Goal: Transaction & Acquisition: Purchase product/service

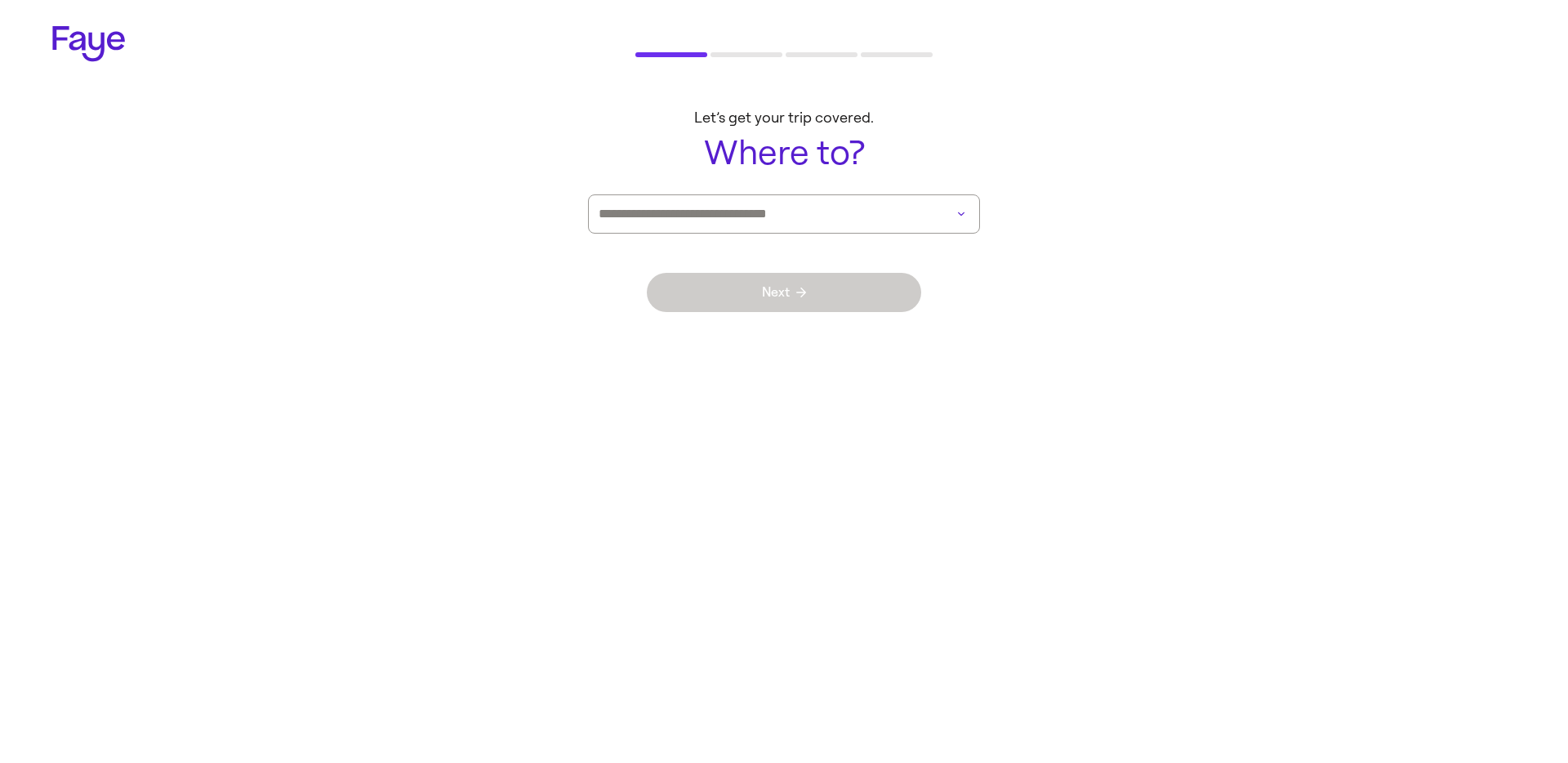
click at [807, 195] on div at bounding box center [783, 214] width 392 height 39
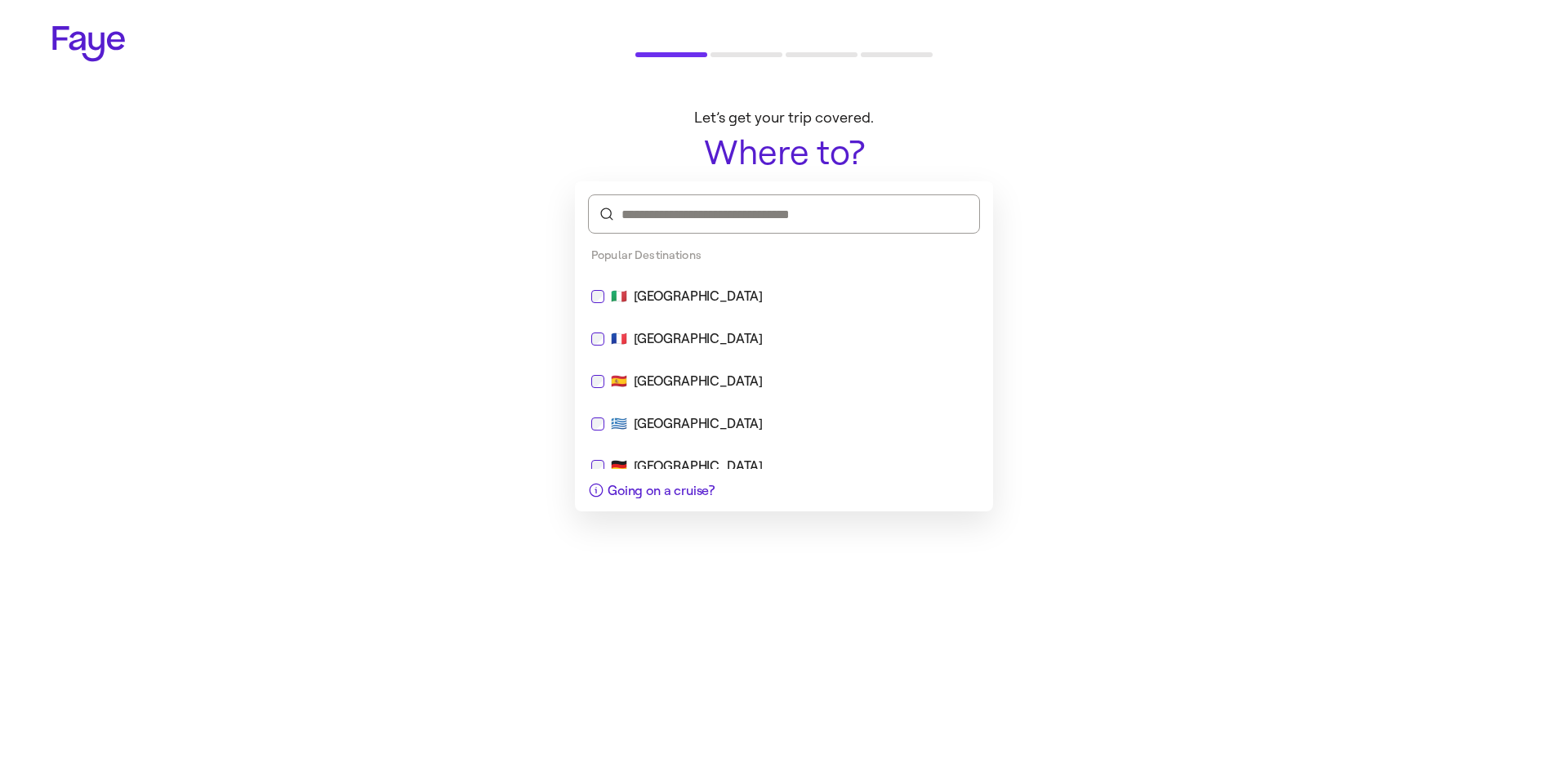
click at [802, 213] on input at bounding box center [784, 214] width 325 height 18
click at [683, 272] on div "Popular Destinations" at bounding box center [784, 256] width 418 height 33
click at [677, 283] on div "🇮🇹 [GEOGRAPHIC_DATA]" at bounding box center [784, 297] width 405 height 39
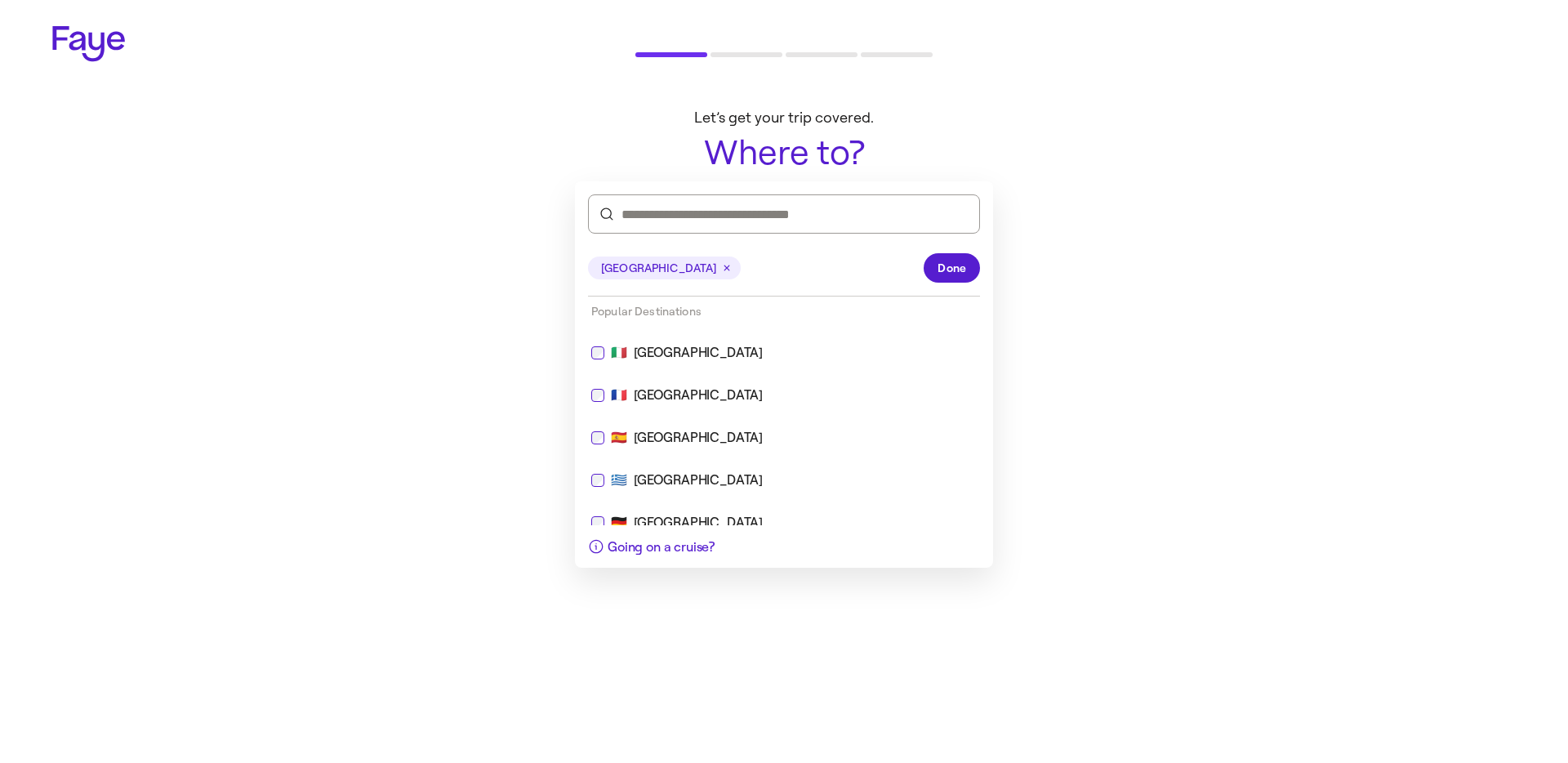
drag, startPoint x: 477, startPoint y: 320, endPoint x: 707, endPoint y: 327, distance: 230.1
click at [443, 319] on main "Let’s get your trip covered. Where to? ***** Next" at bounding box center [783, 224] width 1176 height 255
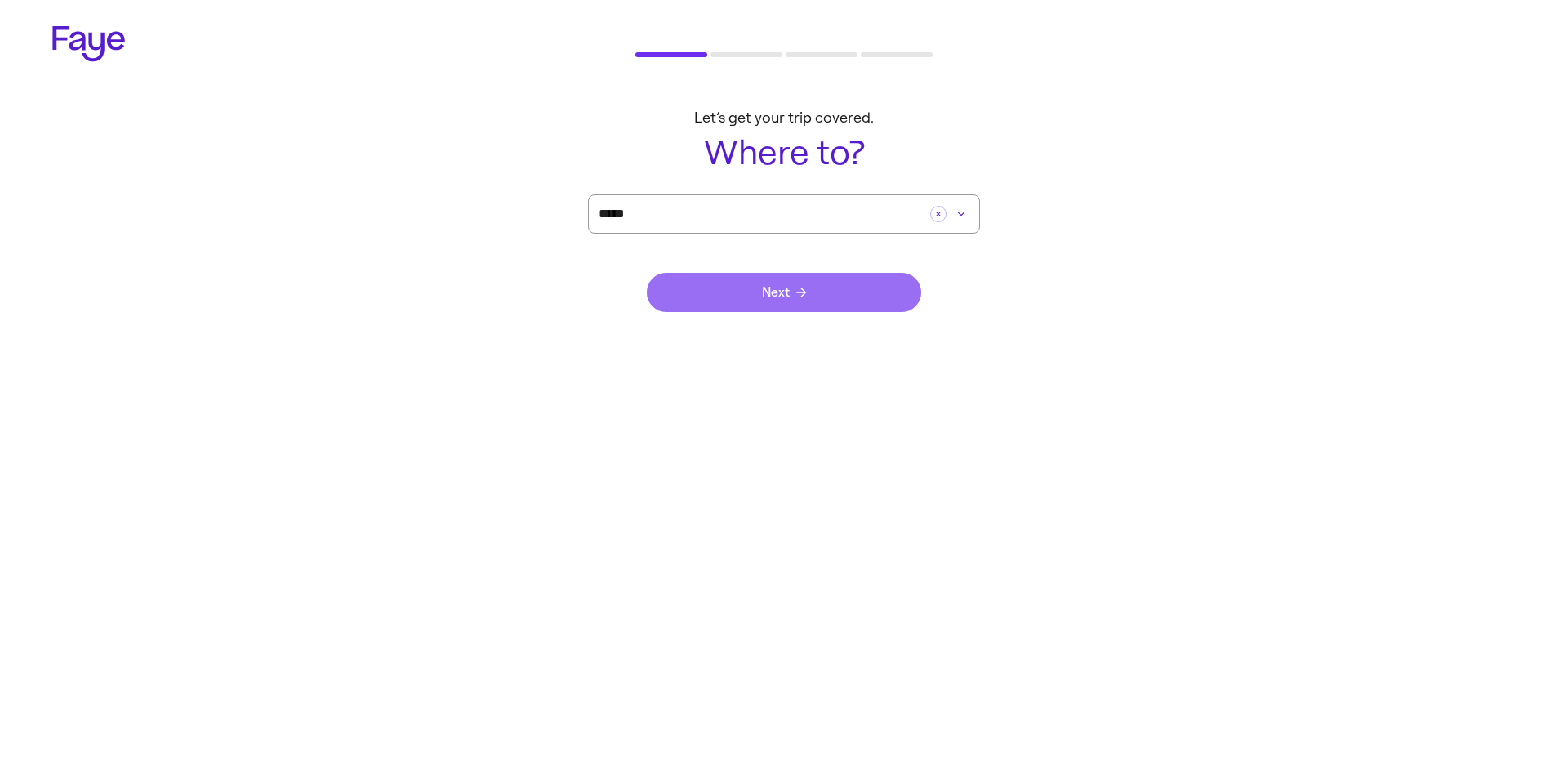
click at [762, 306] on button "Next" at bounding box center [784, 293] width 275 height 39
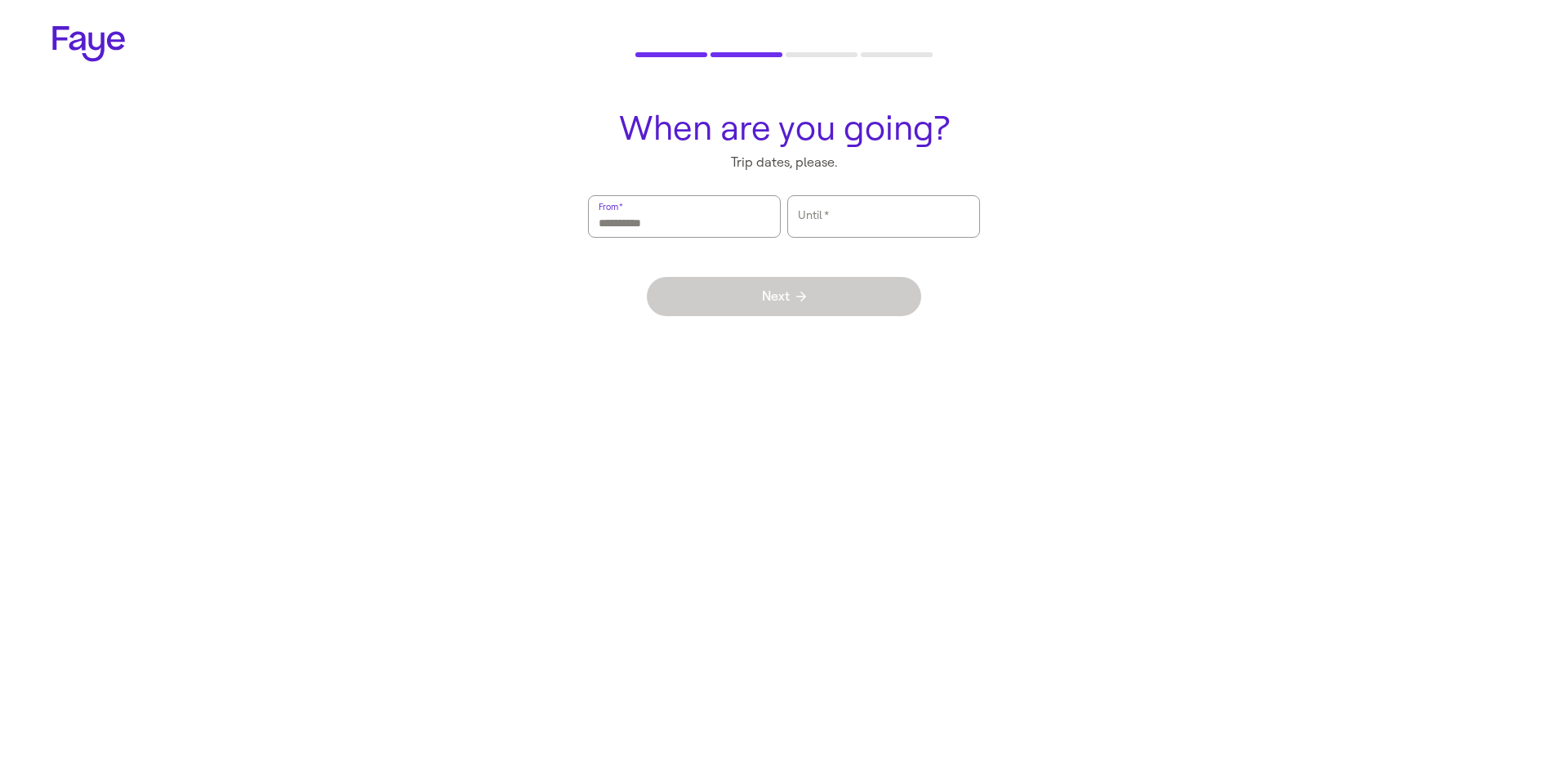
click at [684, 202] on input "From   *" at bounding box center [685, 216] width 172 height 37
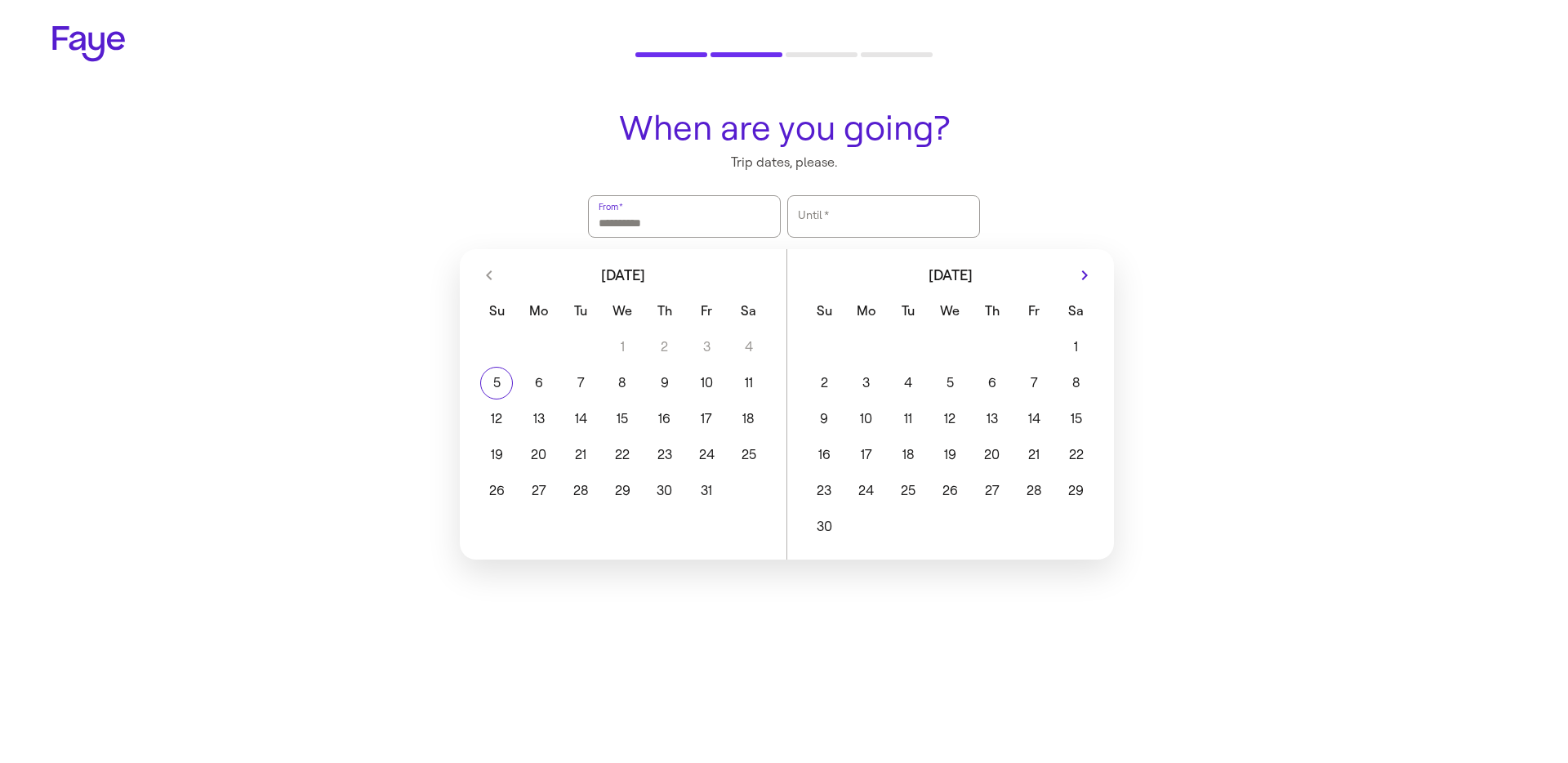
click at [869, 453] on button "17" at bounding box center [866, 455] width 42 height 32
click at [963, 459] on button "19" at bounding box center [950, 455] width 42 height 32
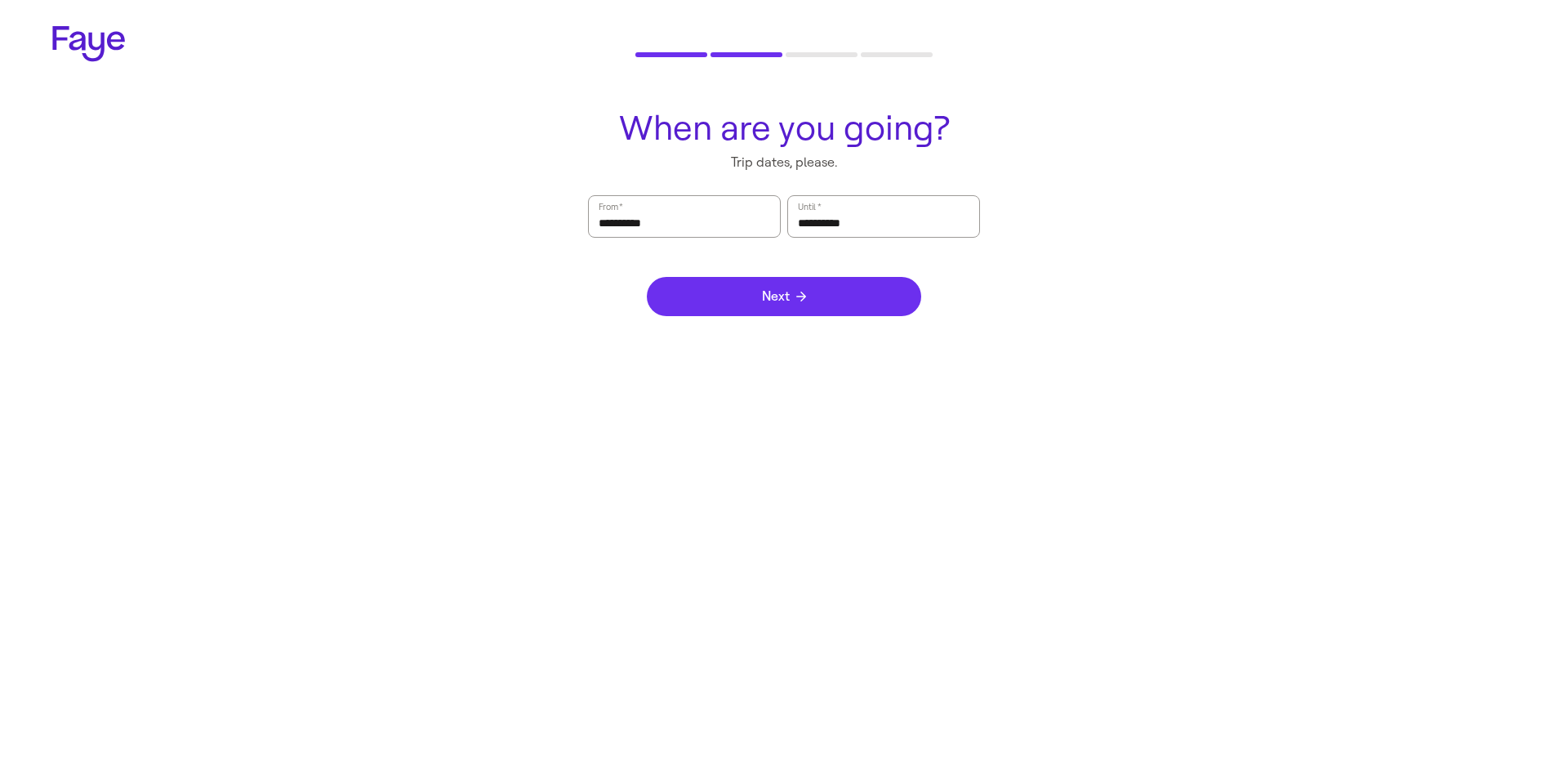
click at [819, 306] on button "Next" at bounding box center [784, 297] width 275 height 39
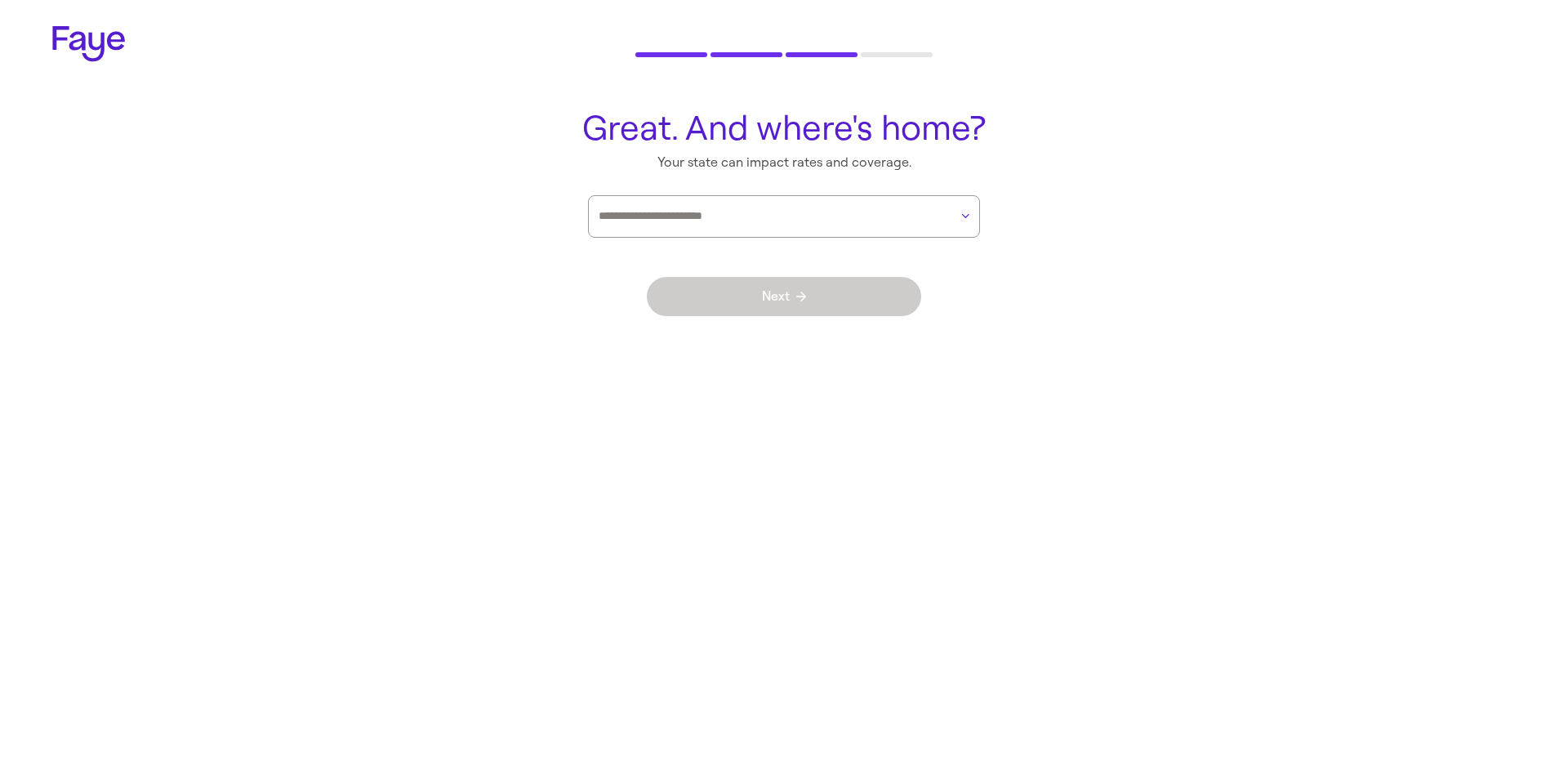
click at [774, 200] on div at bounding box center [774, 216] width 350 height 41
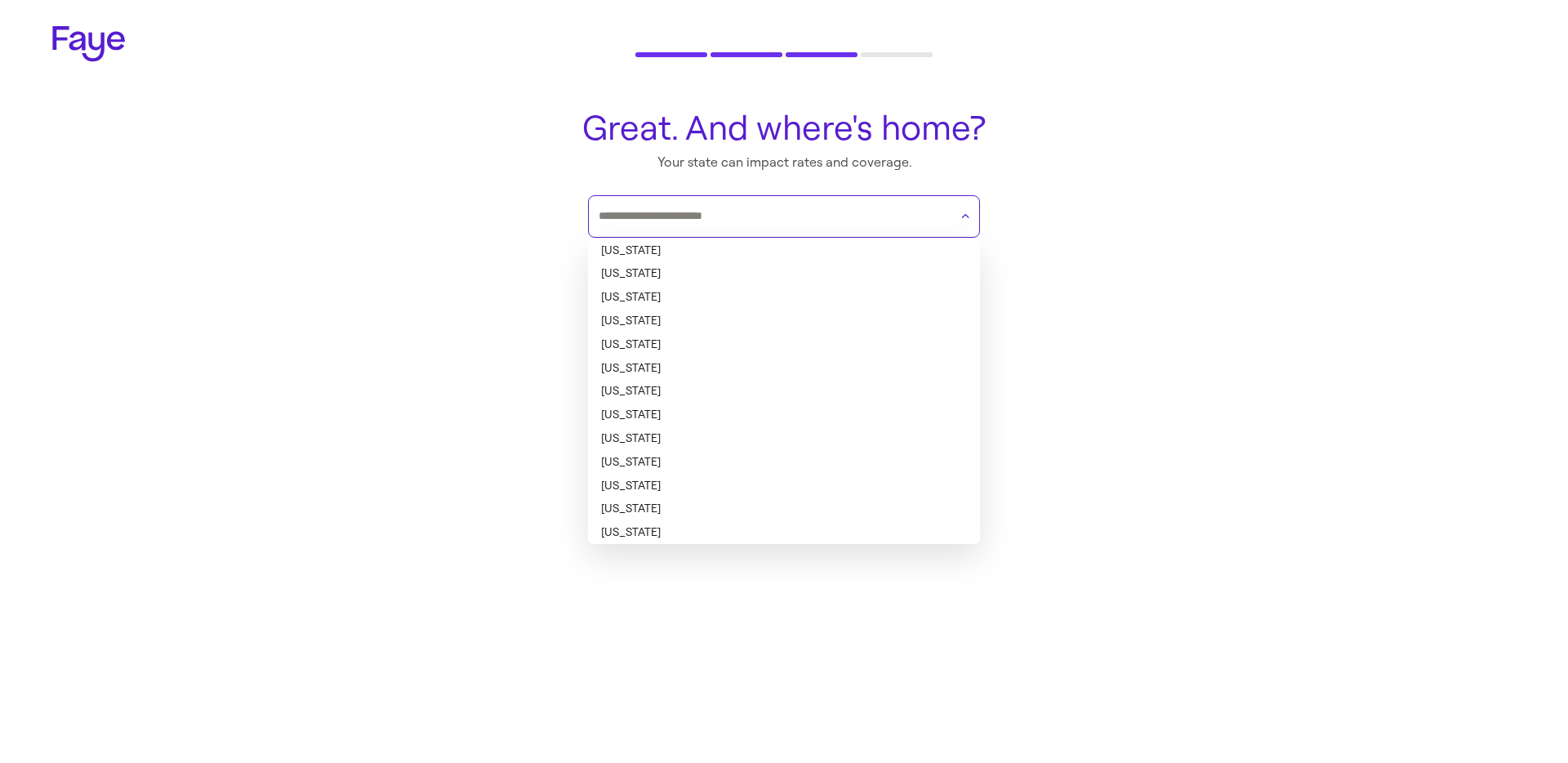
click at [696, 310] on li "[US_STATE]" at bounding box center [783, 322] width 392 height 24
type input "********"
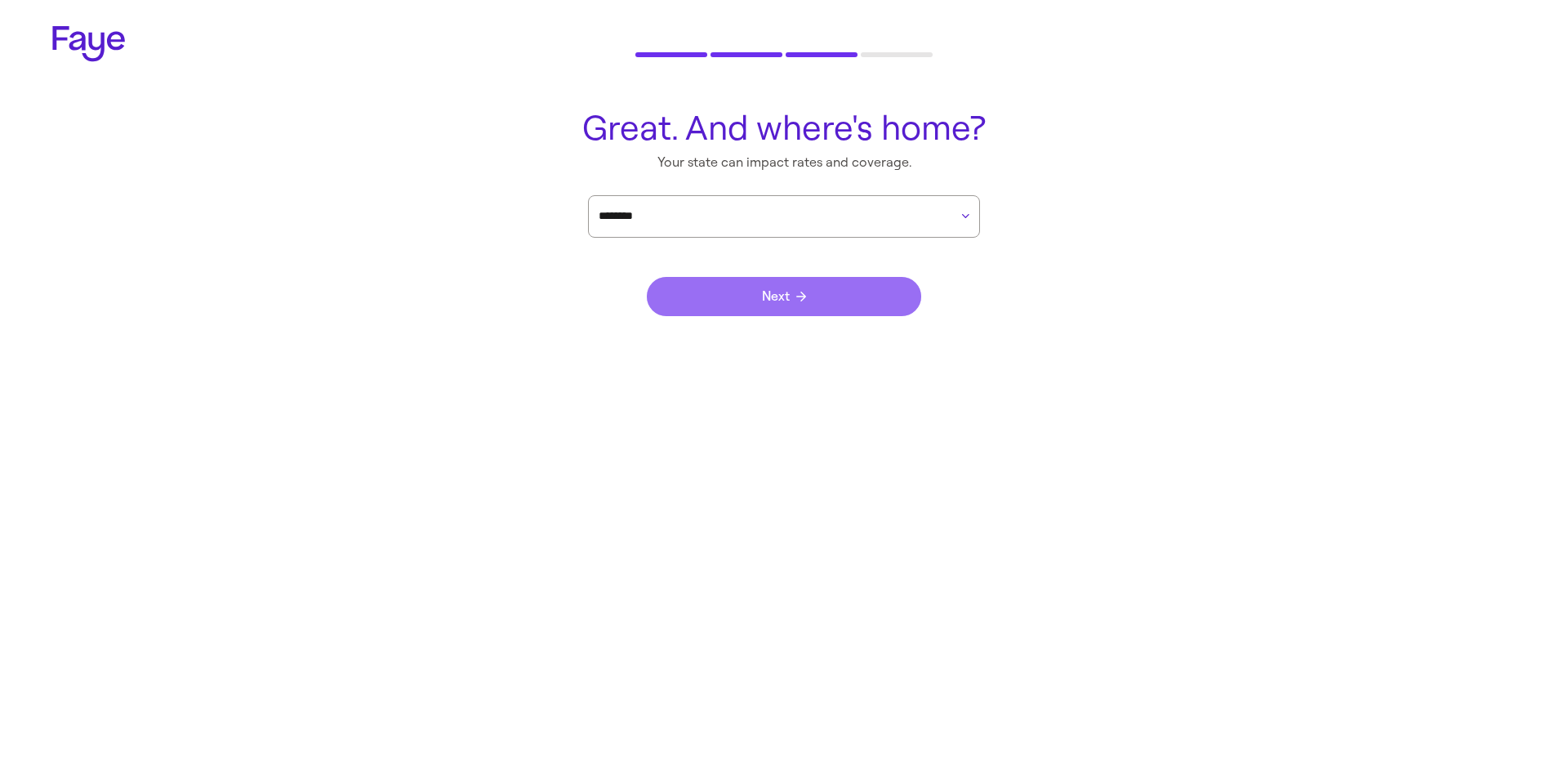
click at [705, 306] on button "Next" at bounding box center [784, 297] width 275 height 39
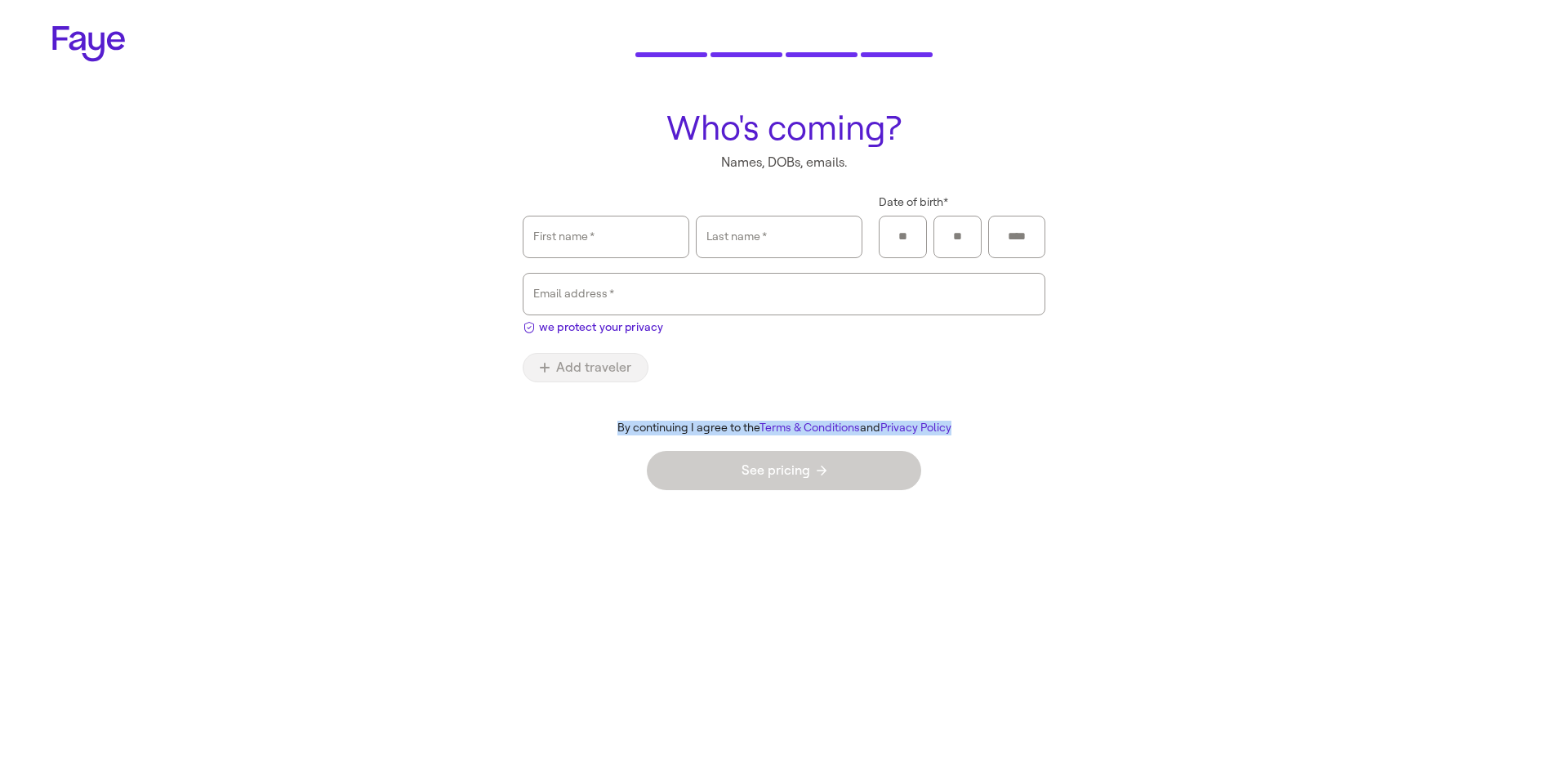
drag, startPoint x: 980, startPoint y: 423, endPoint x: 551, endPoint y: 420, distance: 429.0
click at [552, 419] on form "First name   * Last name   * Date of birth * Email address   * we protect your …" at bounding box center [784, 351] width 523 height 312
click at [593, 305] on input "Email address   *" at bounding box center [784, 294] width 502 height 37
click at [463, 332] on main "Who's coming? Names, DOBs, emails. First name   * Last name   * Date of birth *…" at bounding box center [783, 301] width 1176 height 410
click at [570, 300] on div "Email address   *" at bounding box center [784, 294] width 502 height 41
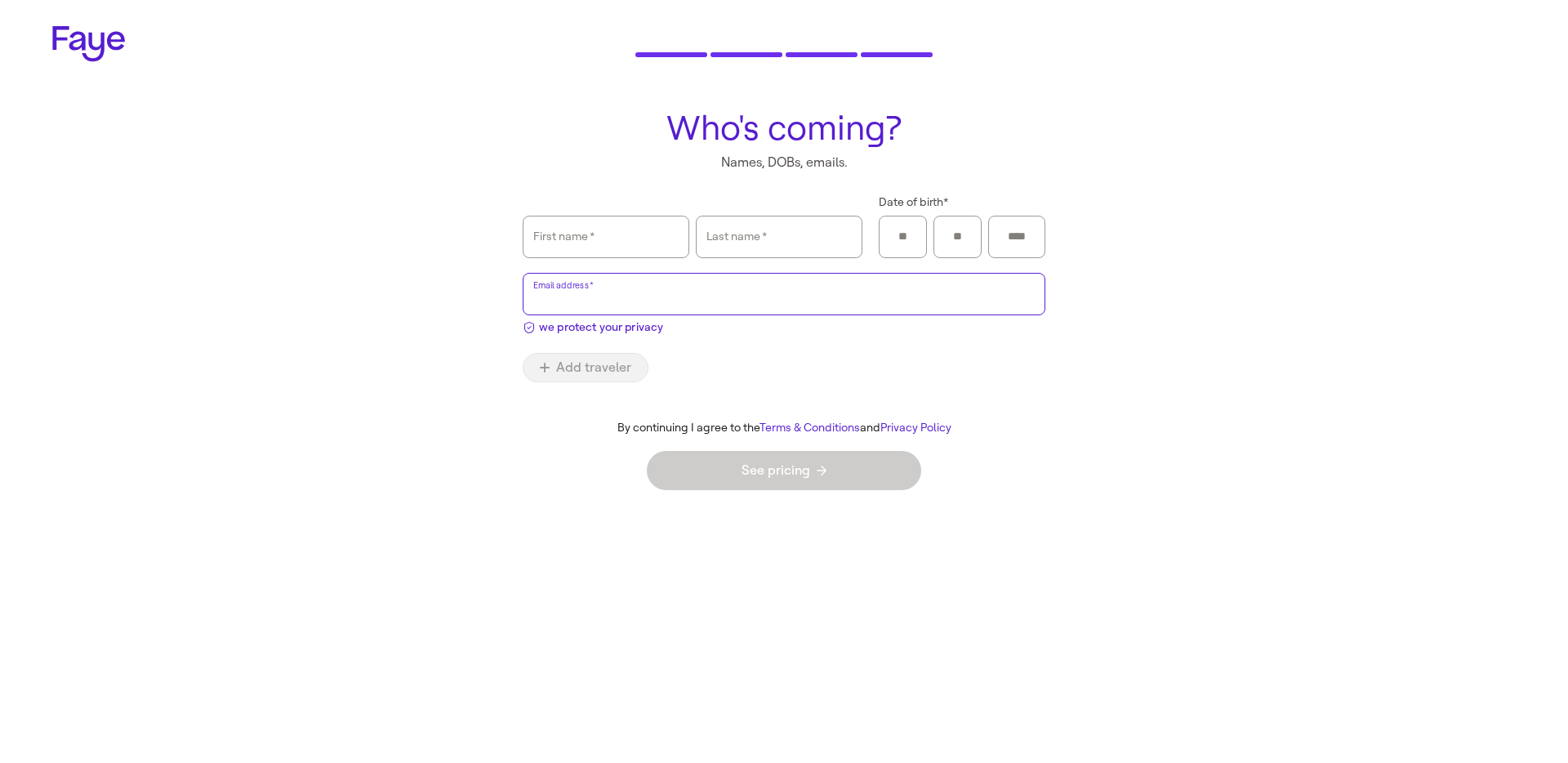
click at [543, 300] on input "Email address   *" at bounding box center [784, 294] width 502 height 37
click at [465, 307] on main "Who's coming? Names, DOBs, emails. First name   * Last name   * Date of birth *…" at bounding box center [783, 301] width 1176 height 410
drag, startPoint x: 679, startPoint y: 332, endPoint x: 538, endPoint y: 330, distance: 141.0
click at [538, 330] on div "First name   * Last name   * Date of birth * Email address   * we protect your …" at bounding box center [784, 268] width 523 height 145
click at [831, 314] on div at bounding box center [784, 294] width 502 height 41
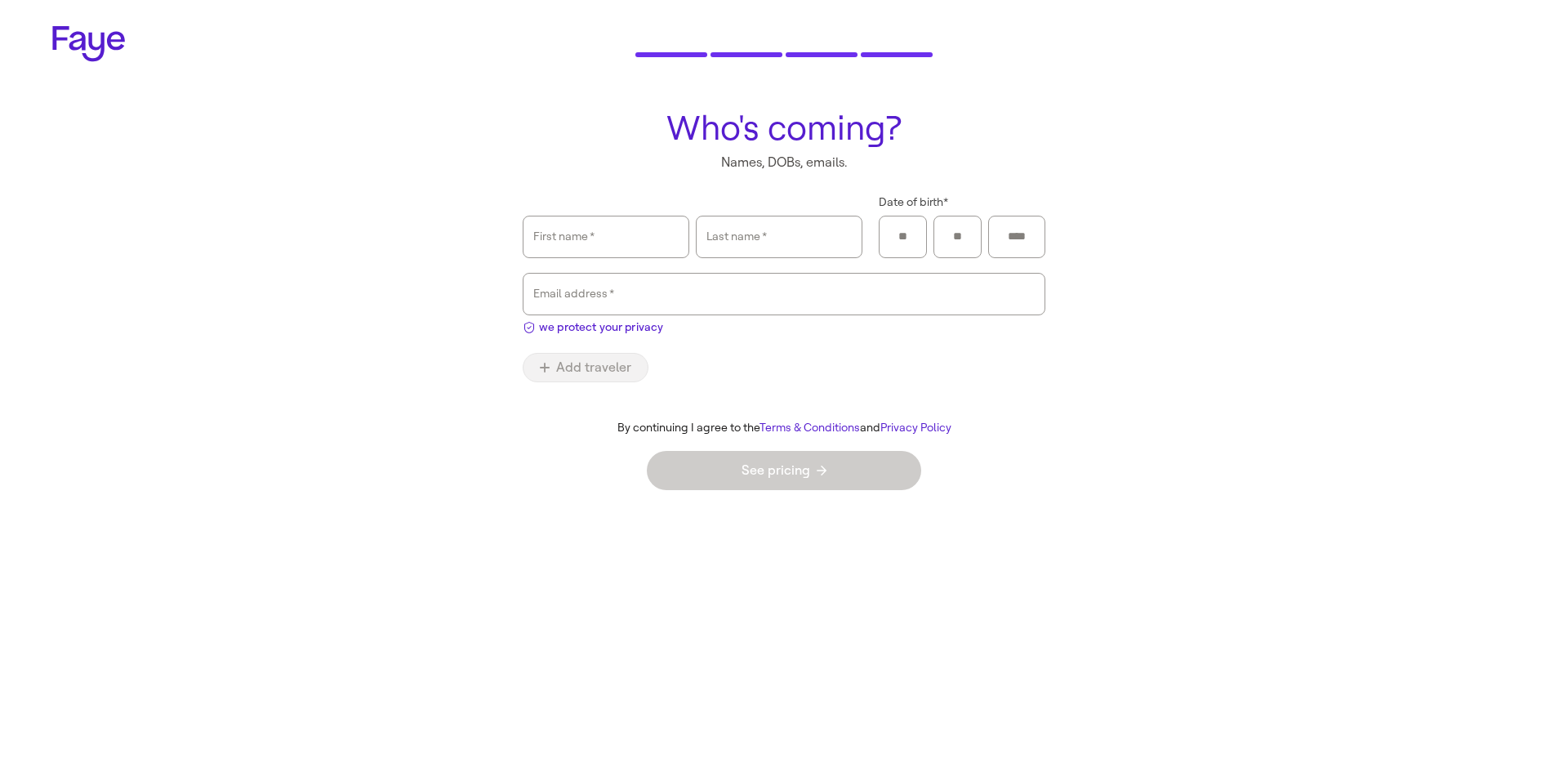
drag, startPoint x: 480, startPoint y: 282, endPoint x: 1098, endPoint y: 292, distance: 618.1
click at [1038, 290] on main "Who's coming? Names, DOBs, emails. First name   * Last name   * Date of birth *…" at bounding box center [783, 301] width 1176 height 410
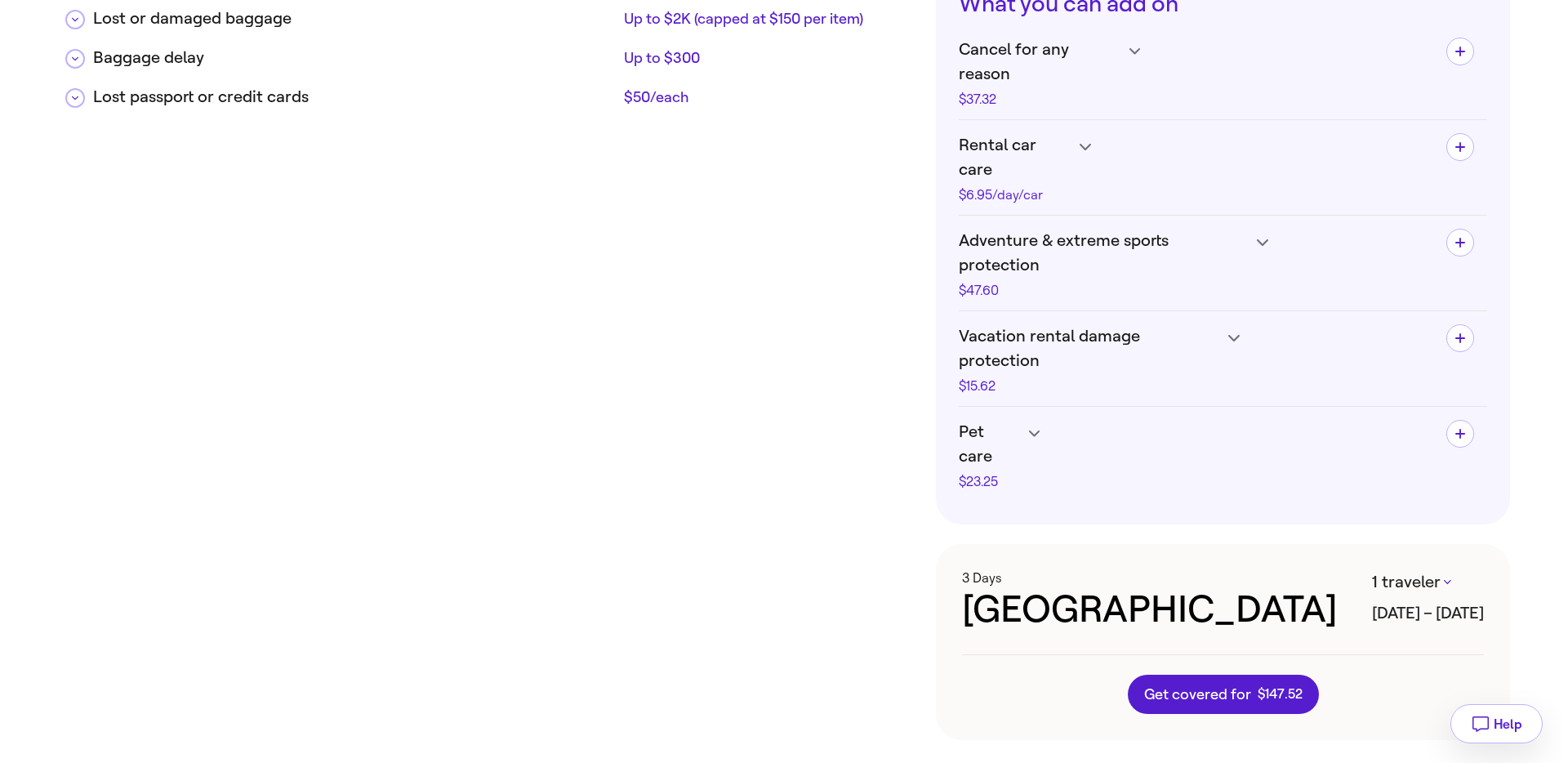
scroll to position [670, 0]
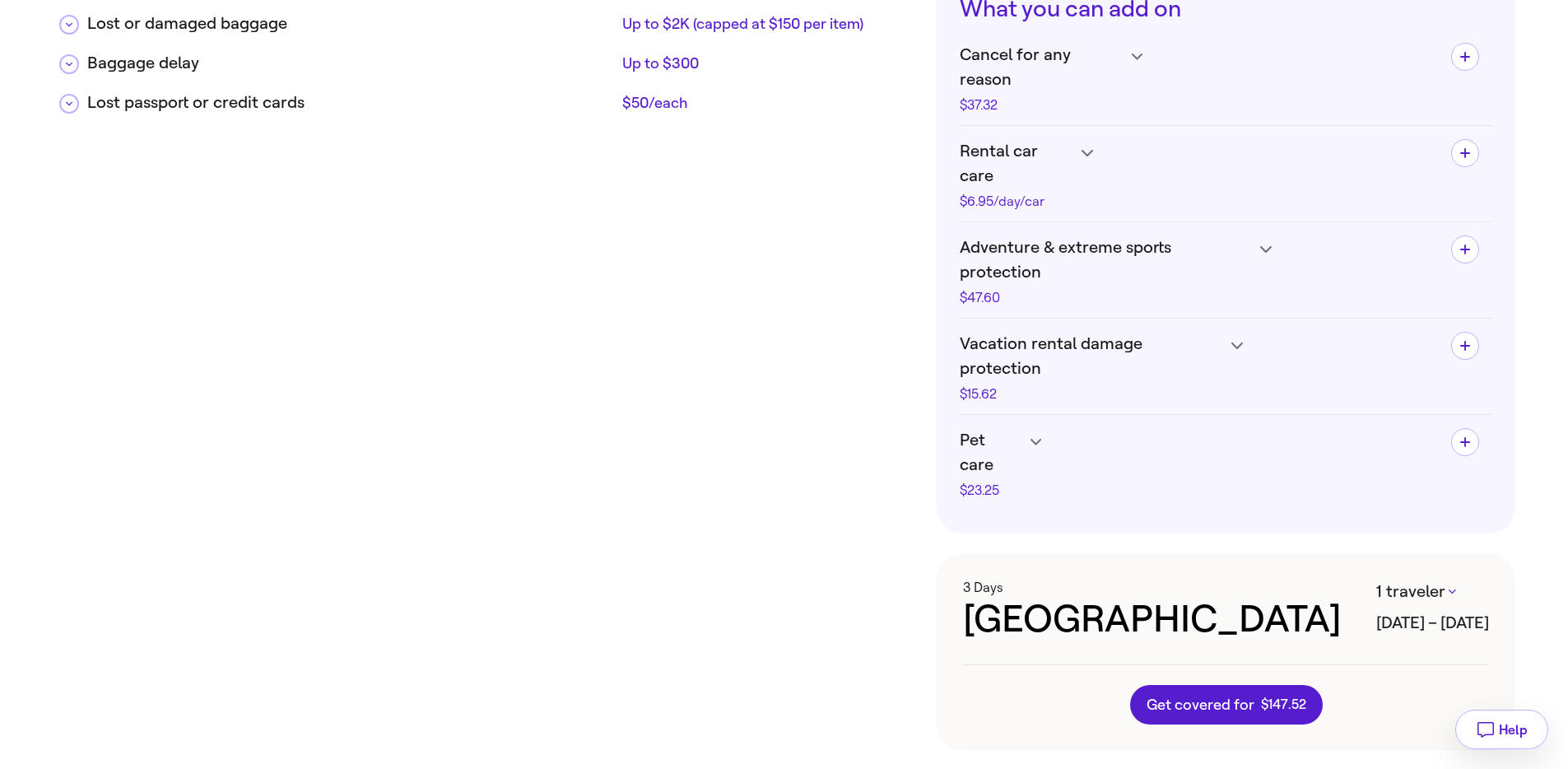
click at [1227, 332] on h4 "Vacation rental damage protection $15.62" at bounding box center [1199, 366] width 478 height 69
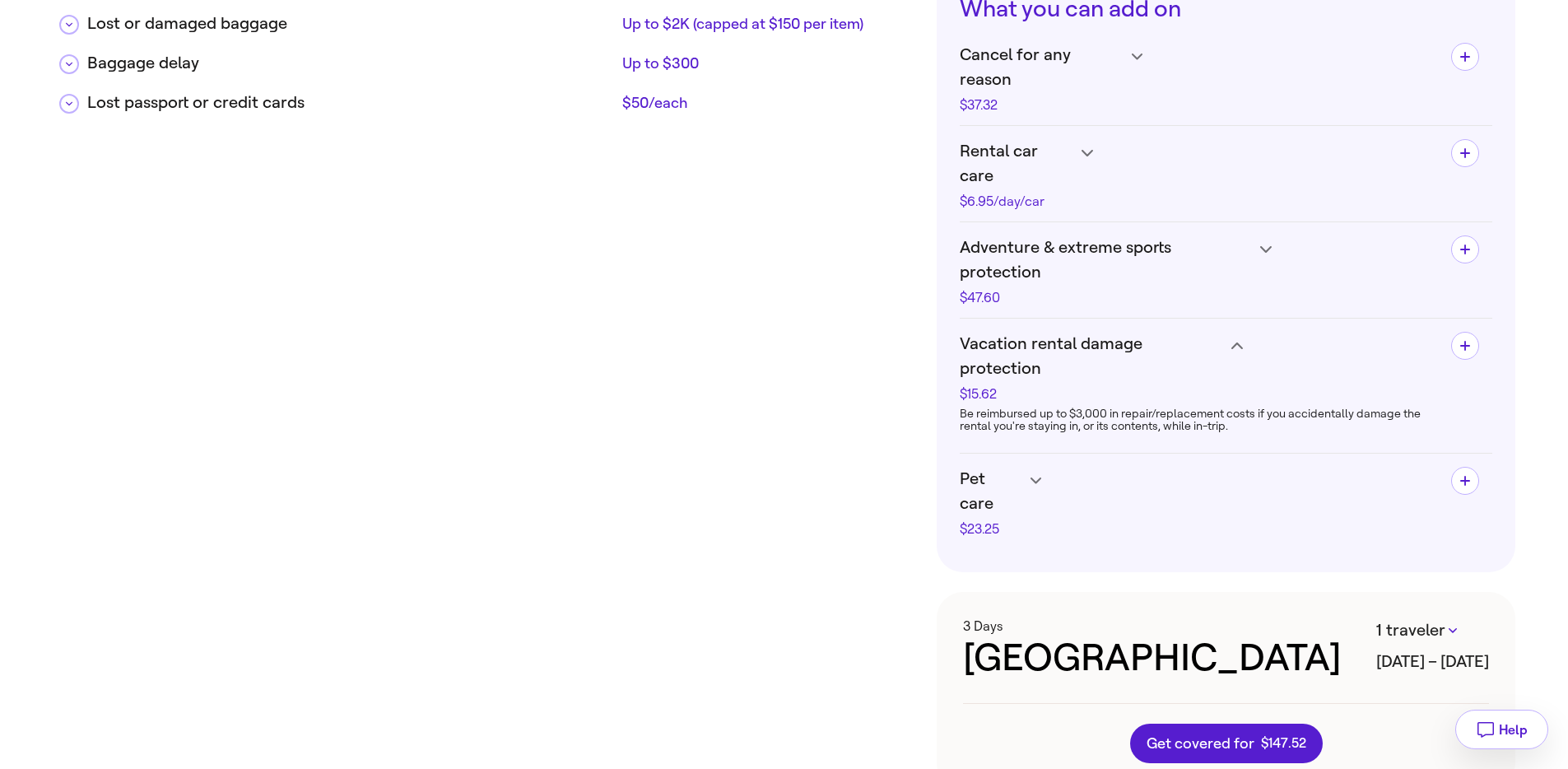
click at [1275, 236] on h4 "Adventure & extreme sports protection $47.60" at bounding box center [1199, 270] width 478 height 69
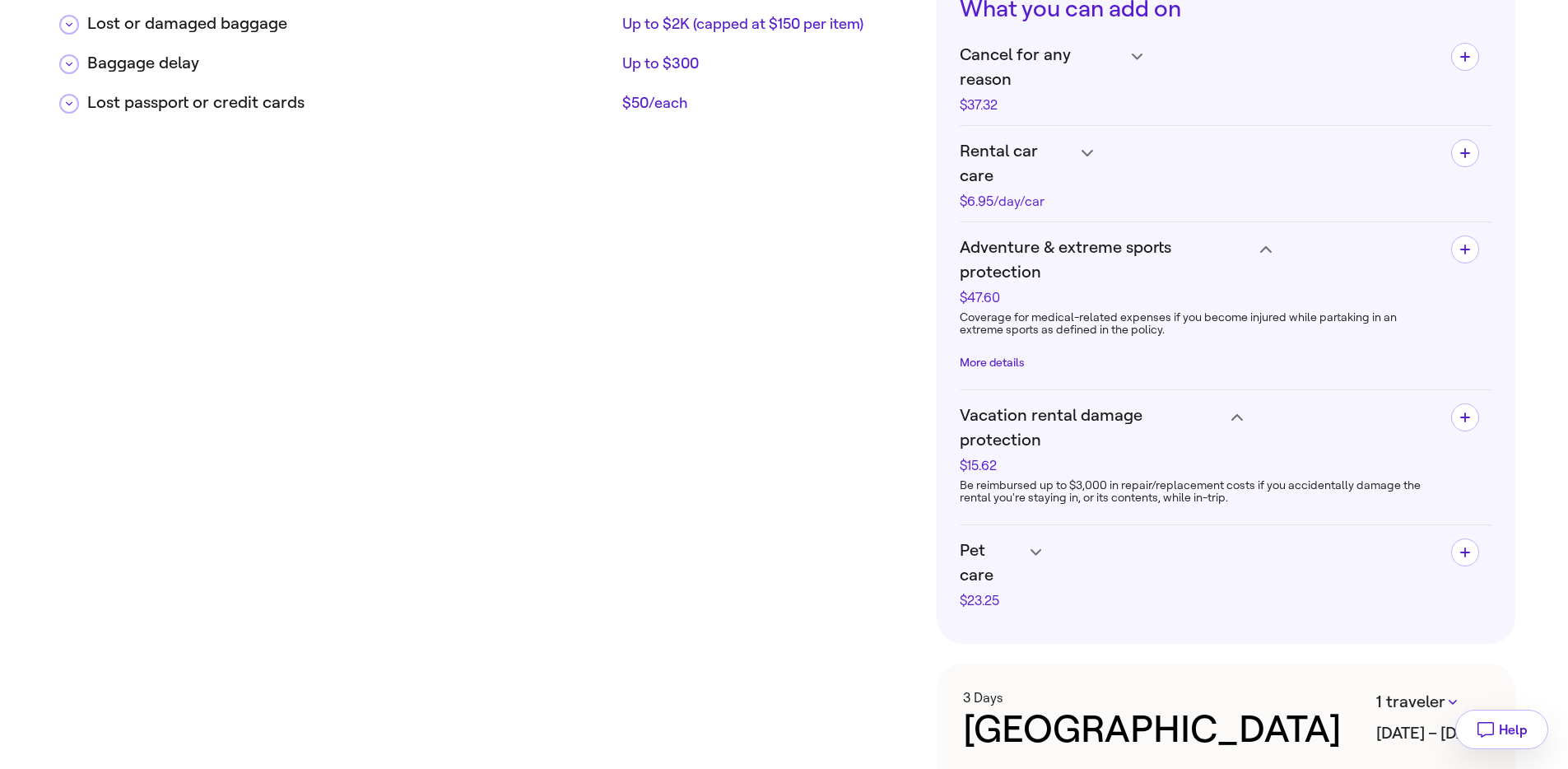
click at [1001, 357] on button "More details" at bounding box center [993, 363] width 65 height 13
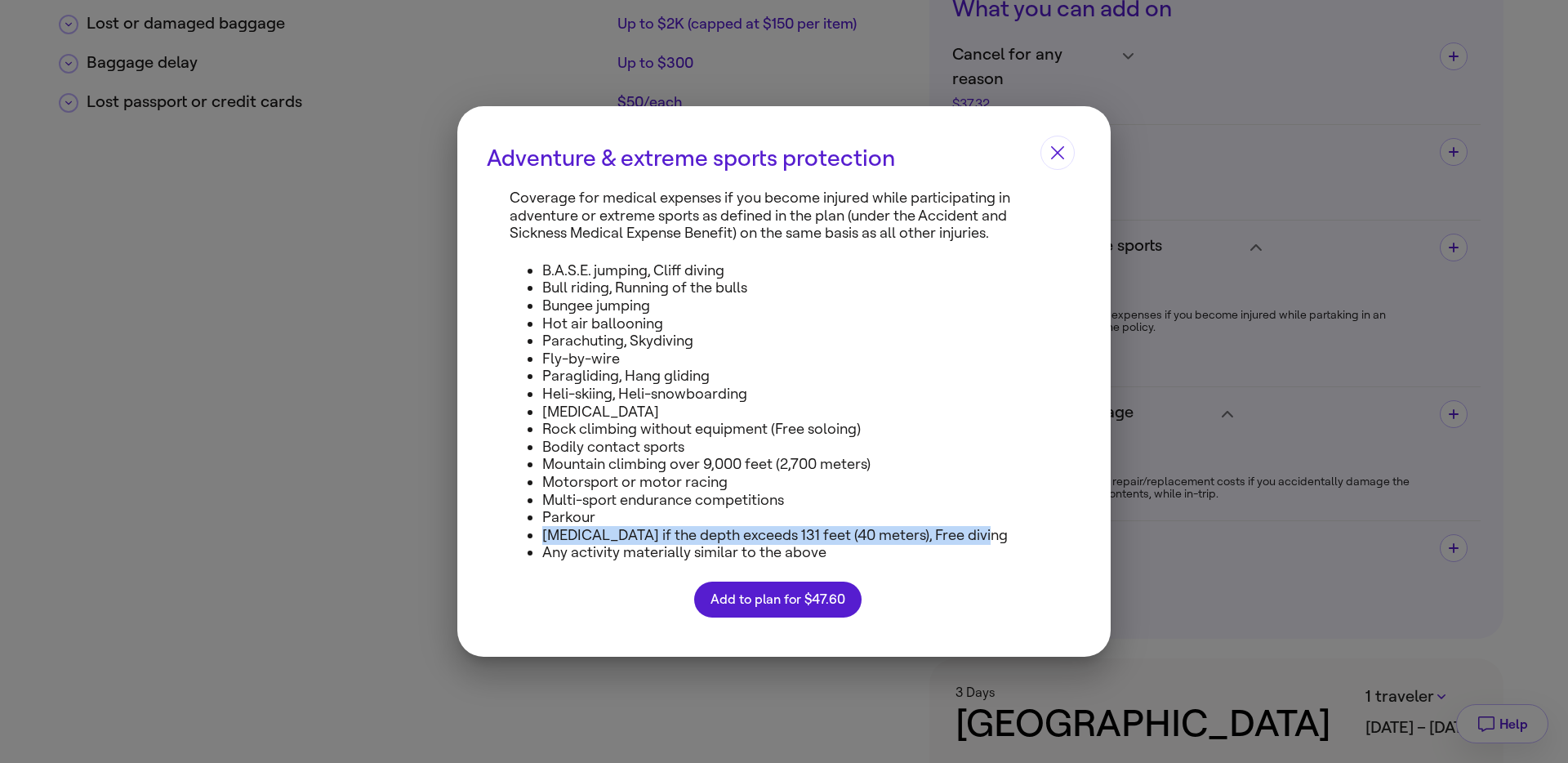
drag, startPoint x: 1022, startPoint y: 534, endPoint x: 525, endPoint y: 532, distance: 497.0
click at [525, 532] on ul "B.A.S.E. jumping, Cliff diving Bull riding, Running of the bulls Bungee jumping…" at bounding box center [777, 412] width 536 height 299
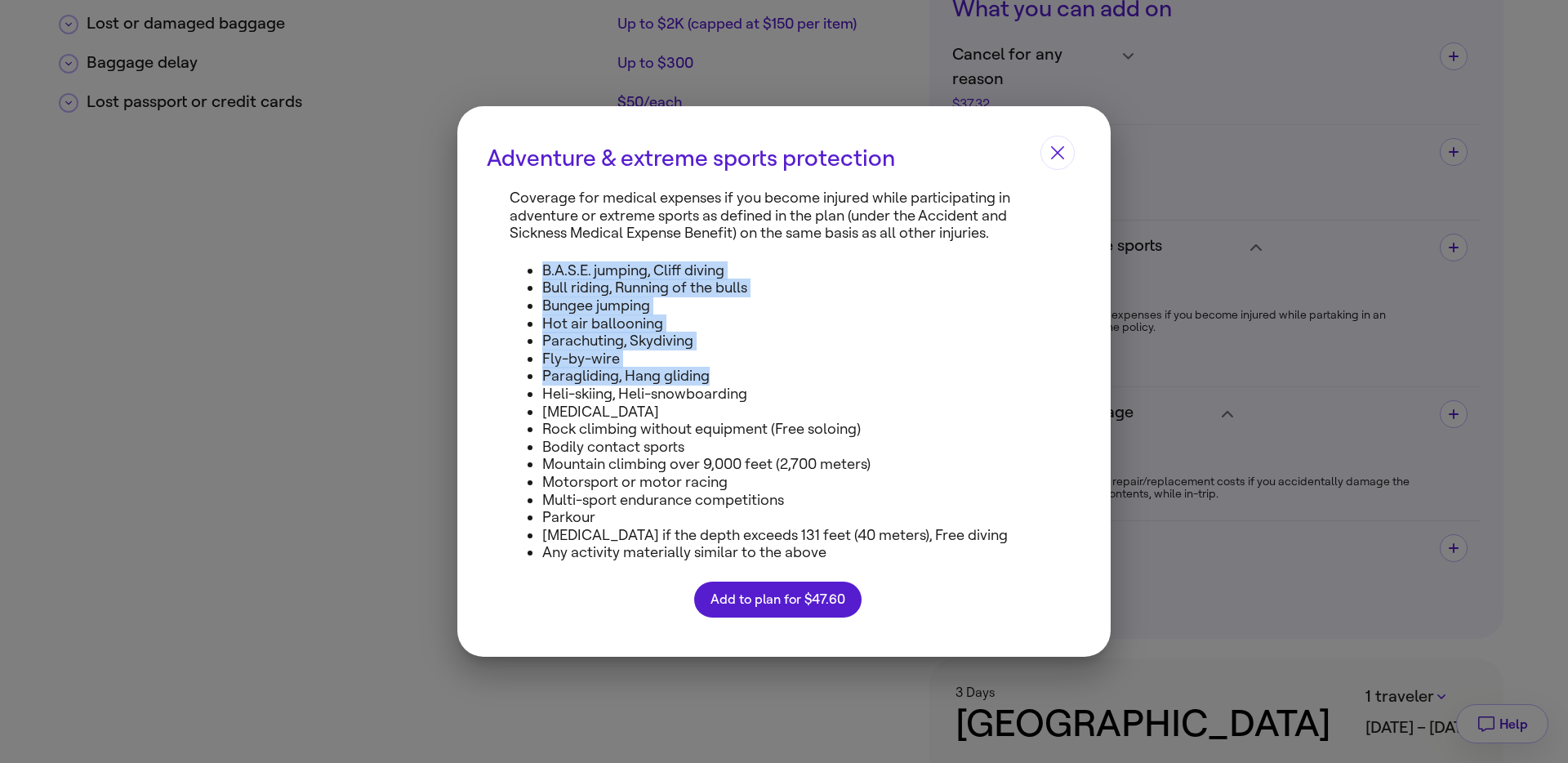
drag, startPoint x: 520, startPoint y: 248, endPoint x: 897, endPoint y: 394, distance: 404.3
click at [857, 383] on div "Coverage for medical expenses if you become injured while participating in adve…" at bounding box center [784, 423] width 653 height 467
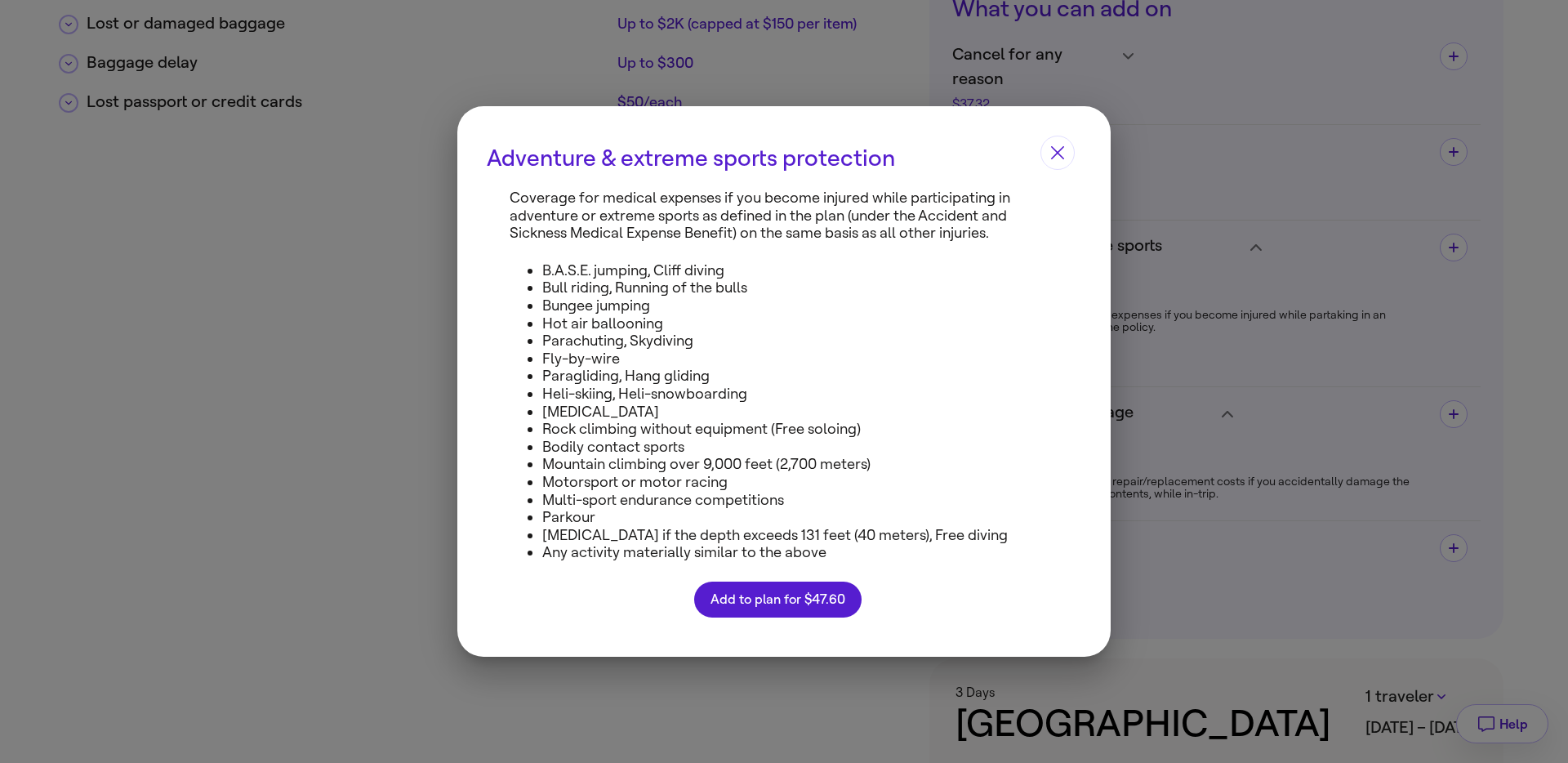
click at [787, 421] on li "Rock climbing without equipment (Free soloing)" at bounding box center [794, 430] width 503 height 18
drag, startPoint x: 509, startPoint y: 195, endPoint x: 725, endPoint y: 193, distance: 216.0
click at [725, 194] on p "Coverage for medical expenses if you become injured while participating in adve…" at bounding box center [777, 216] width 536 height 53
click at [743, 213] on p "Coverage for medical expenses if you become injured while participating in adve…" at bounding box center [777, 216] width 536 height 53
click at [798, 252] on div "Coverage for medical expenses if you become injured while participating in adve…" at bounding box center [784, 423] width 653 height 467
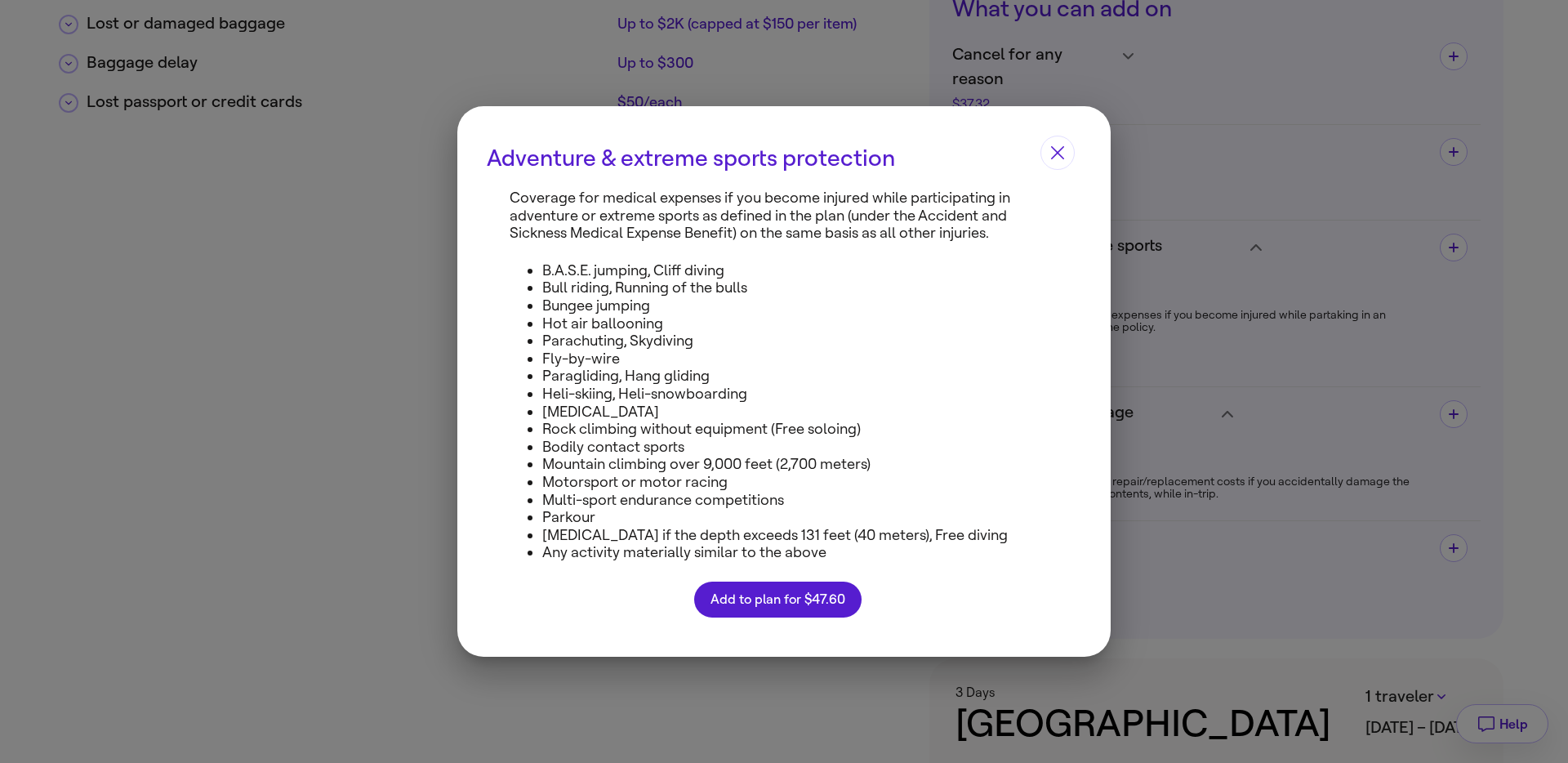
drag, startPoint x: 713, startPoint y: 492, endPoint x: 696, endPoint y: 498, distance: 18.0
click at [710, 492] on li "Multi-sport endurance competitions" at bounding box center [794, 500] width 503 height 18
click at [1366, 202] on div "Adventure & extreme sports protection Coverage for medical expenses if you beco…" at bounding box center [784, 381] width 1568 height 763
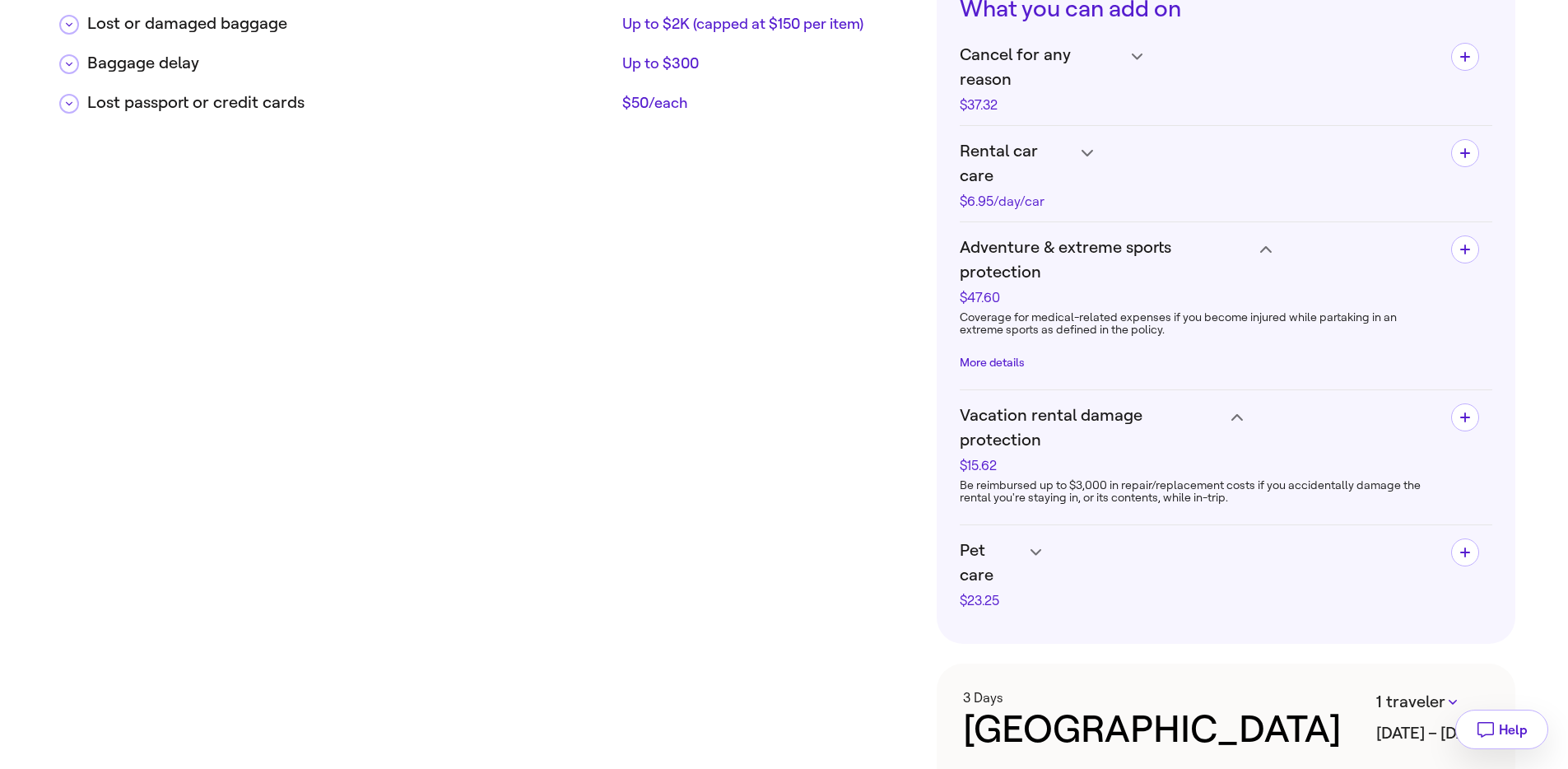
click at [1023, 304] on div "Coverage for medical-related expenses if you become injured while partaking in …" at bounding box center [1199, 340] width 478 height 72
click at [1016, 357] on button "More details" at bounding box center [993, 363] width 65 height 13
